Goal: Information Seeking & Learning: Learn about a topic

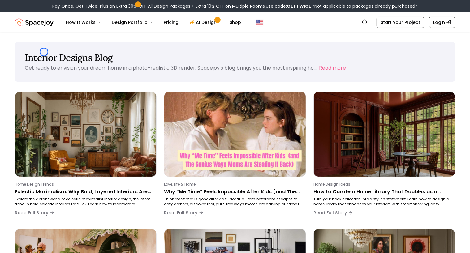
click at [44, 52] on h1 "Interior Designs Blog" at bounding box center [235, 57] width 420 height 11
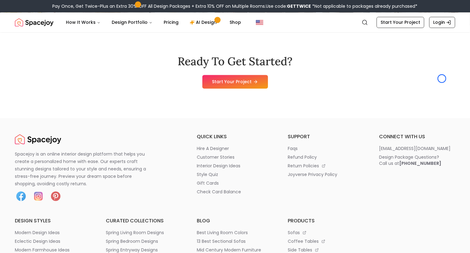
scroll to position [1199, 0]
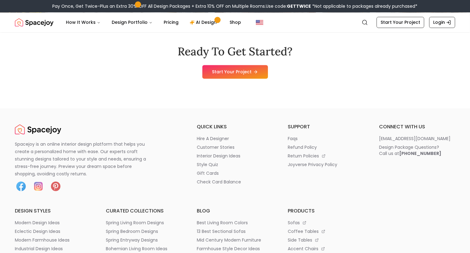
click at [44, 52] on div "Ready To Get Started? Start Your Project" at bounding box center [235, 61] width 440 height 93
click at [37, 56] on div "Ready To Get Started? Start Your Project" at bounding box center [235, 61] width 440 height 93
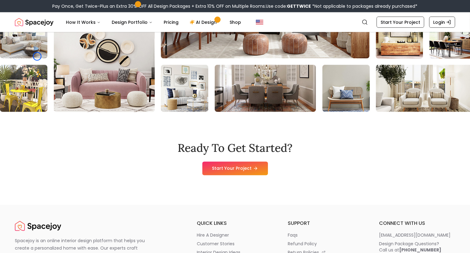
scroll to position [1094, 0]
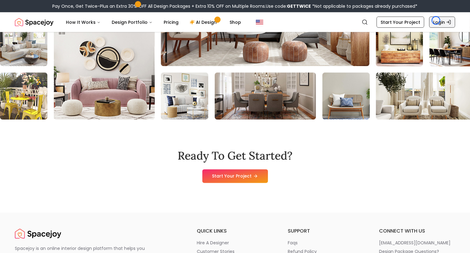
click at [436, 20] on link "Login" at bounding box center [442, 22] width 26 height 11
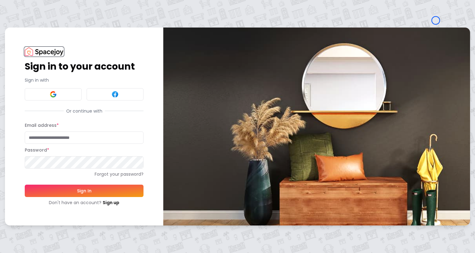
click at [31, 52] on img at bounding box center [44, 51] width 39 height 8
click at [58, 36] on div "Sign in to your account Sign in with Or continue with Email address * Password …" at bounding box center [84, 127] width 158 height 198
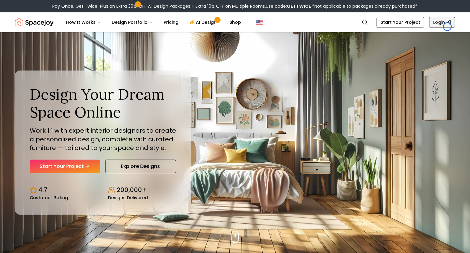
click at [447, 27] on link "Login" at bounding box center [442, 22] width 26 height 11
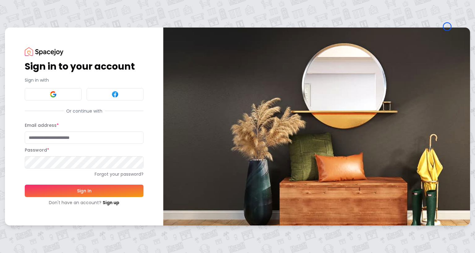
click at [46, 61] on h1 "Sign in to your account" at bounding box center [84, 66] width 119 height 11
click at [42, 37] on div "Sign in to your account Sign in with Or continue with Email address * Password …" at bounding box center [84, 127] width 158 height 198
click at [115, 202] on link "Sign up" at bounding box center [111, 203] width 17 height 6
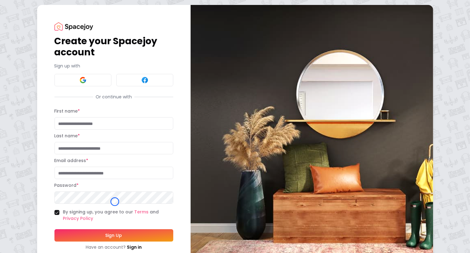
click at [54, 48] on h1 "Create your Spacejoy account" at bounding box center [113, 47] width 119 height 22
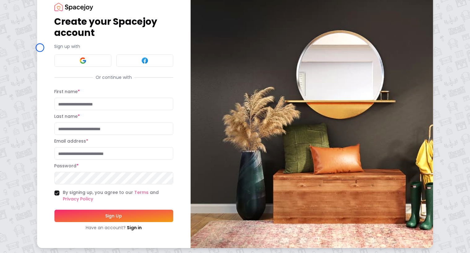
scroll to position [25, 0]
click at [54, 48] on div "Sign up with" at bounding box center [113, 55] width 119 height 24
click at [54, 34] on h1 "Create your Spacejoy account" at bounding box center [113, 27] width 119 height 22
click at [127, 227] on link "Sign in" at bounding box center [134, 228] width 15 height 6
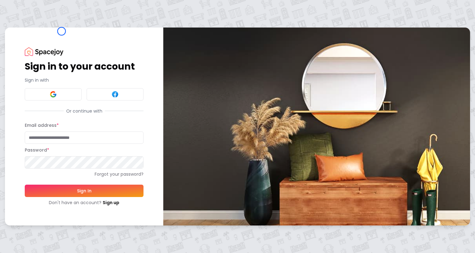
click at [62, 31] on div "Sign in to your account Sign in with Or continue with Email address * Password …" at bounding box center [84, 127] width 158 height 198
click at [62, 52] on img at bounding box center [44, 51] width 39 height 8
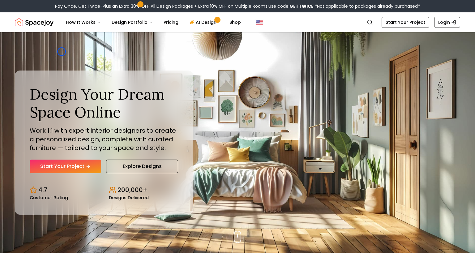
click at [62, 52] on div "Design Your Dream Space Online Work 1:1 with expert interior designers to creat…" at bounding box center [237, 142] width 475 height 221
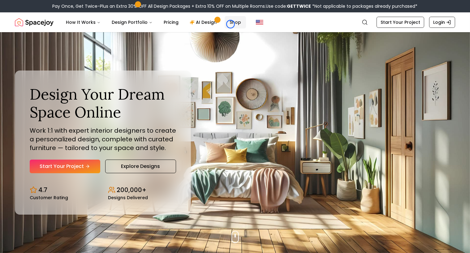
click at [230, 24] on link "Shop" at bounding box center [235, 22] width 21 height 12
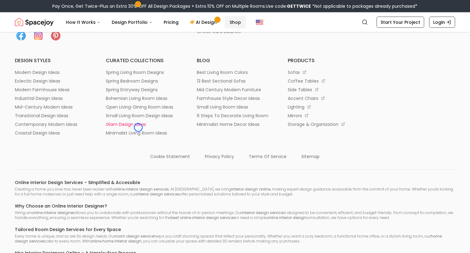
scroll to position [3353, 0]
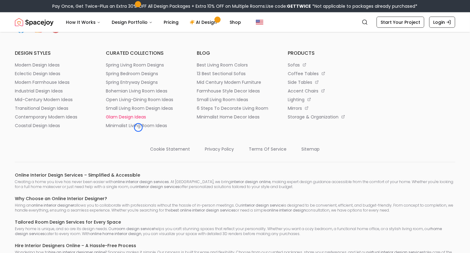
click at [138, 120] on p "glam design ideas" at bounding box center [126, 117] width 40 height 6
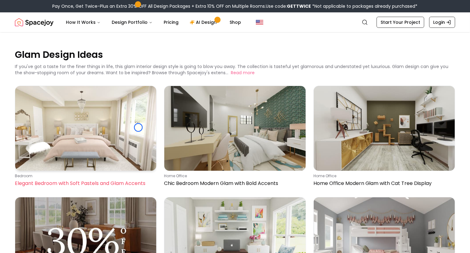
click at [138, 127] on img at bounding box center [85, 128] width 141 height 85
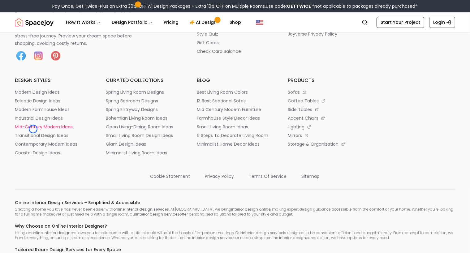
click at [33, 129] on p "mid-century modern ideas" at bounding box center [44, 127] width 58 height 6
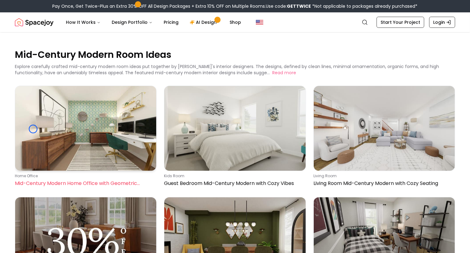
click at [33, 129] on img at bounding box center [85, 128] width 141 height 85
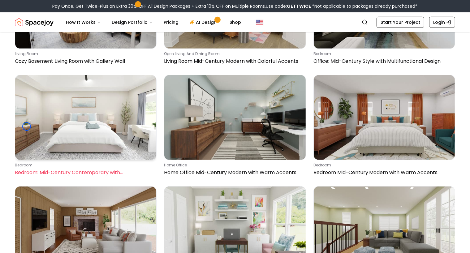
click at [27, 127] on img at bounding box center [85, 117] width 141 height 85
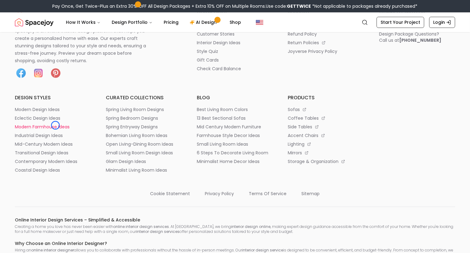
click at [55, 125] on p "modern farmhouse ideas" at bounding box center [42, 127] width 55 height 6
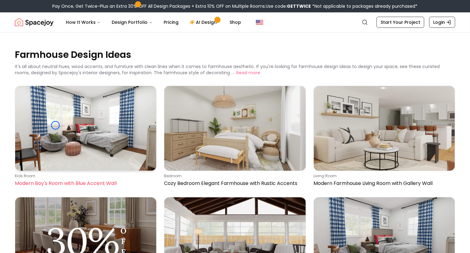
click at [55, 125] on img at bounding box center [85, 128] width 141 height 85
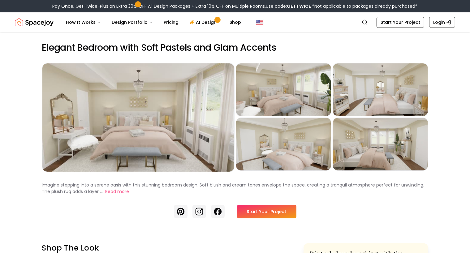
click at [61, 51] on h2 "Elegant Bedroom with Soft Pastels and Glam Accents" at bounding box center [235, 47] width 386 height 11
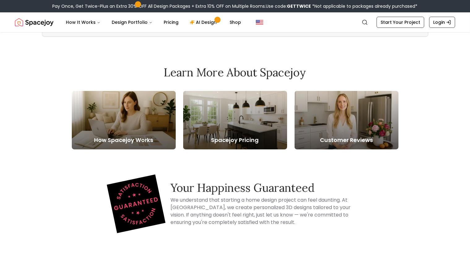
scroll to position [2356, 0]
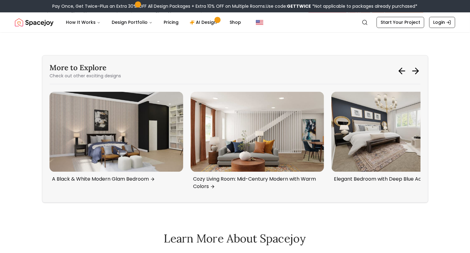
scroll to position [1358, 0]
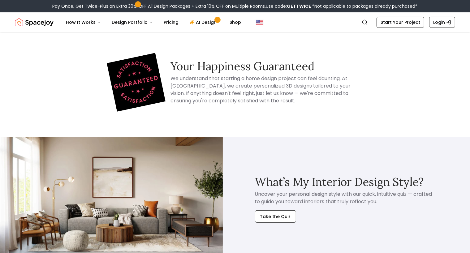
scroll to position [2371, 0]
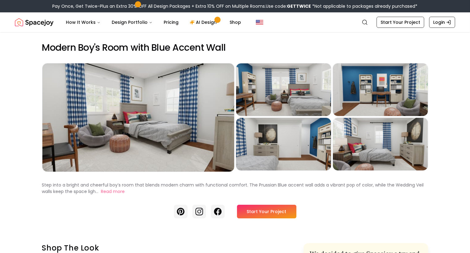
click at [42, 52] on h2 "Modern Boy's Room with Blue Accent Wall" at bounding box center [235, 47] width 386 height 11
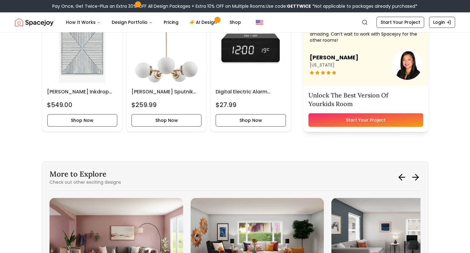
scroll to position [1966, 0]
